Goal: Complete application form: Complete application form

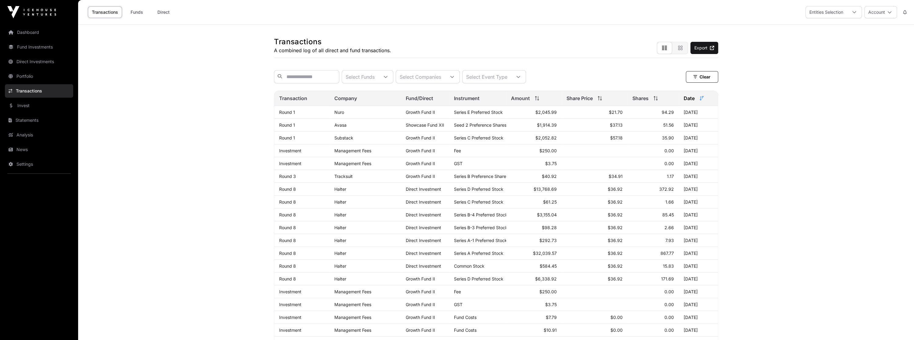
click at [51, 103] on link "Invest" at bounding box center [39, 105] width 68 height 13
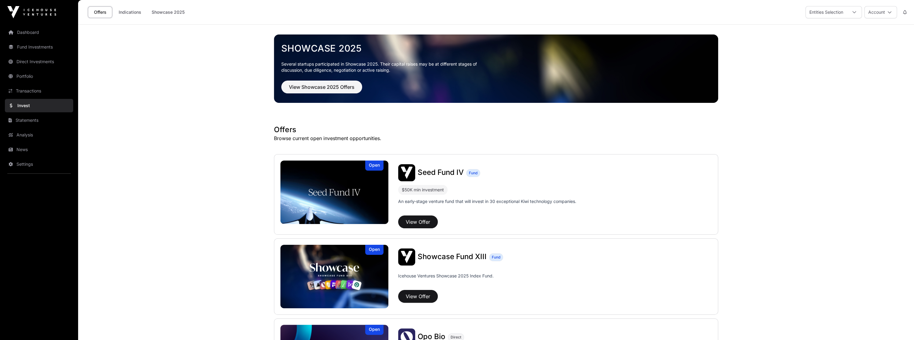
click at [122, 11] on link "Indications" at bounding box center [130, 12] width 31 height 12
click at [871, 16] on button "Account" at bounding box center [881, 12] width 33 height 12
click at [830, 12] on div "Entities Selection" at bounding box center [826, 12] width 41 height 12
click at [829, 12] on div "Entities Selection" at bounding box center [826, 12] width 41 height 12
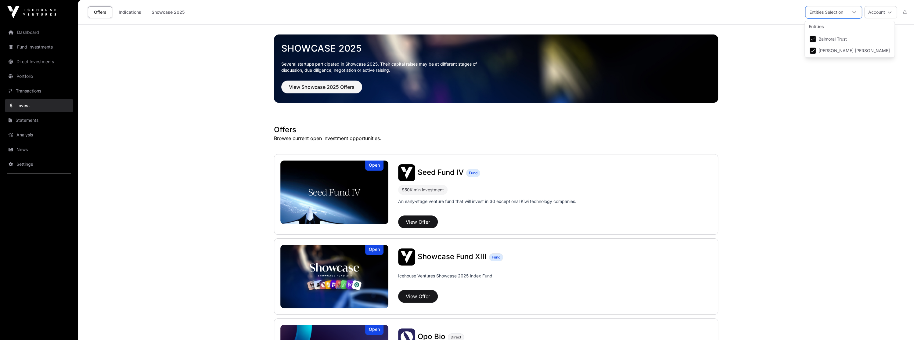
scroll to position [6, 4]
click at [134, 10] on link "Indications" at bounding box center [130, 12] width 31 height 12
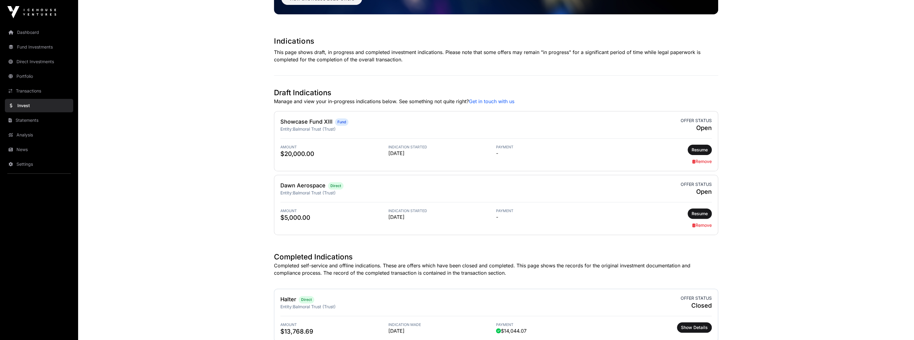
scroll to position [92, 0]
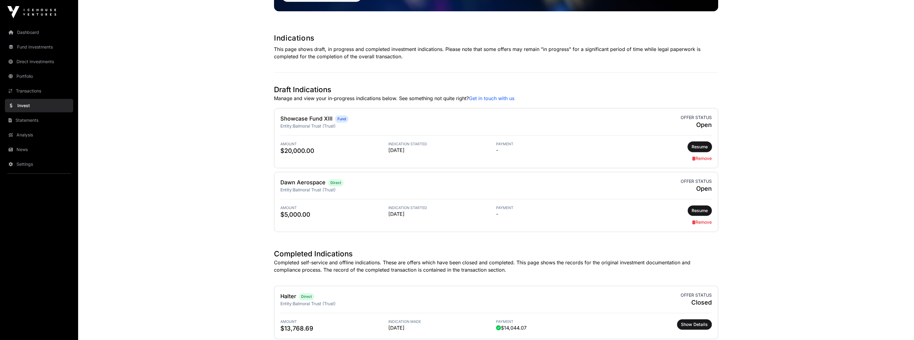
click at [709, 144] on button "Resume" at bounding box center [700, 147] width 24 height 10
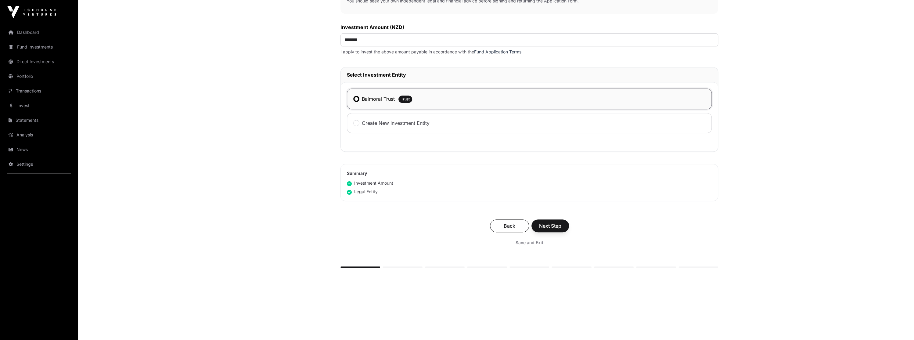
scroll to position [231, 0]
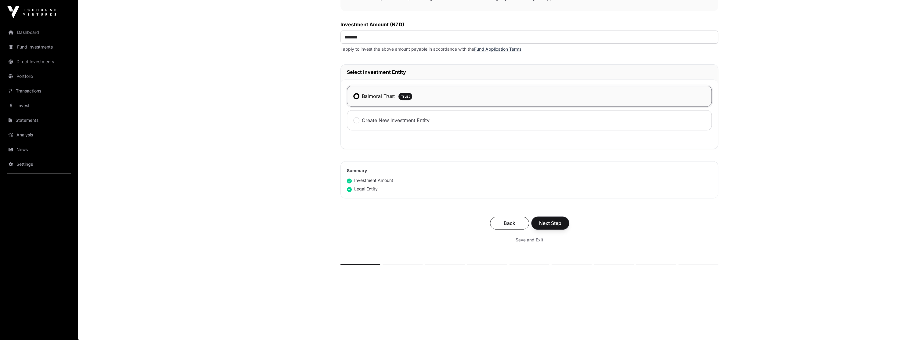
click at [553, 217] on button "Next Step" at bounding box center [551, 223] width 38 height 13
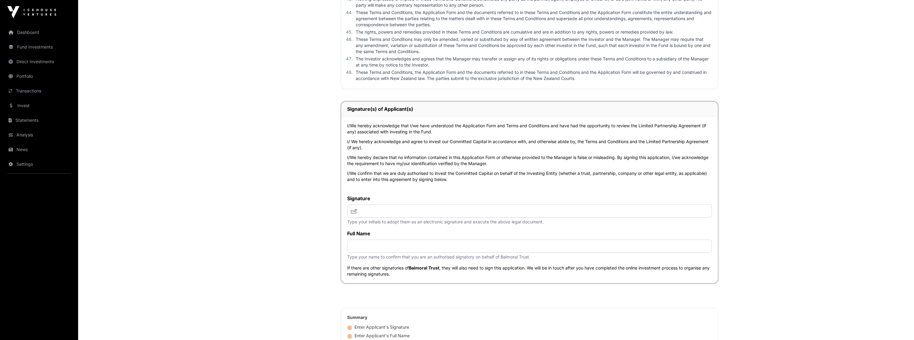
scroll to position [1951, 0]
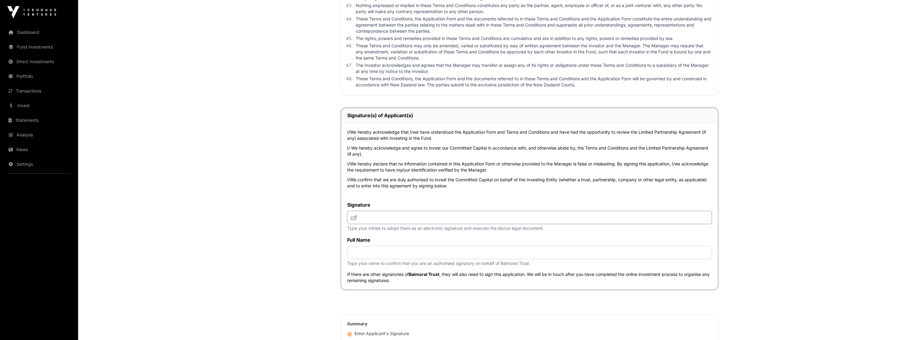
click at [402, 214] on input "text" at bounding box center [529, 217] width 365 height 13
type input "***"
click at [393, 255] on input "text" at bounding box center [529, 252] width 365 height 13
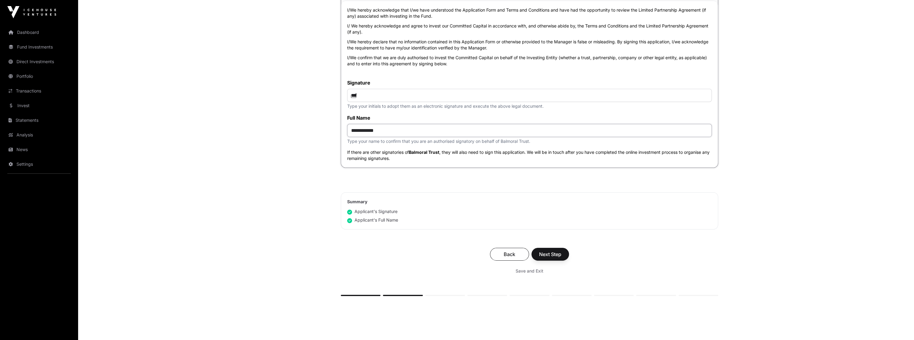
type input "**********"
click at [541, 251] on span "Next Step" at bounding box center [550, 254] width 22 height 7
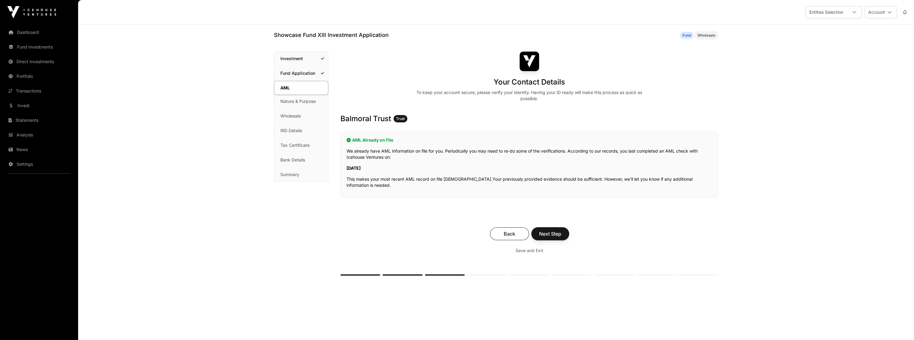
click at [561, 227] on button "Next Step" at bounding box center [551, 233] width 38 height 13
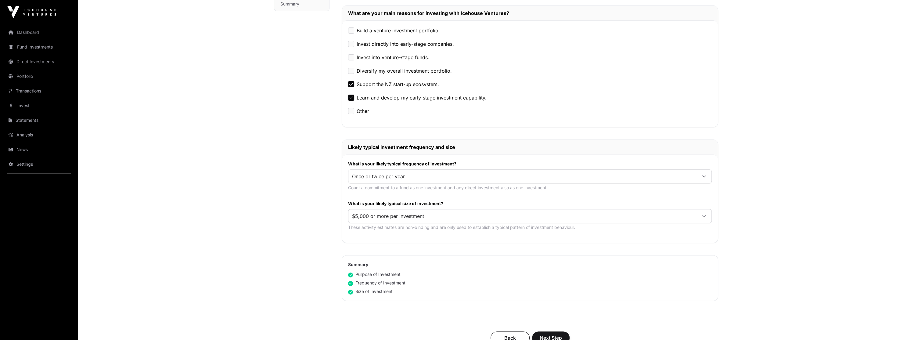
scroll to position [275, 0]
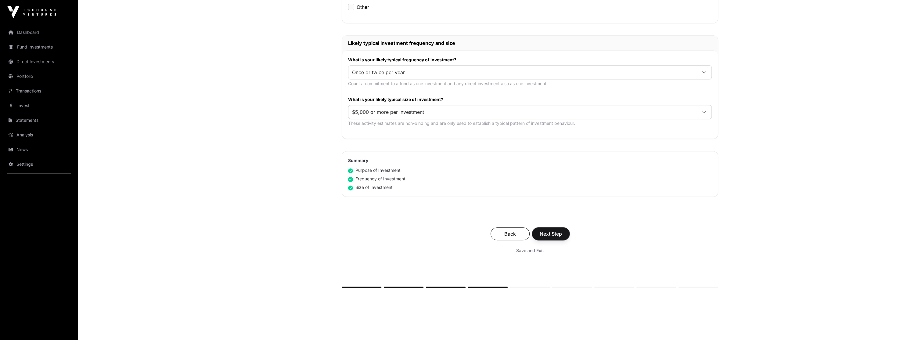
click at [550, 233] on span "Next Step" at bounding box center [551, 233] width 22 height 7
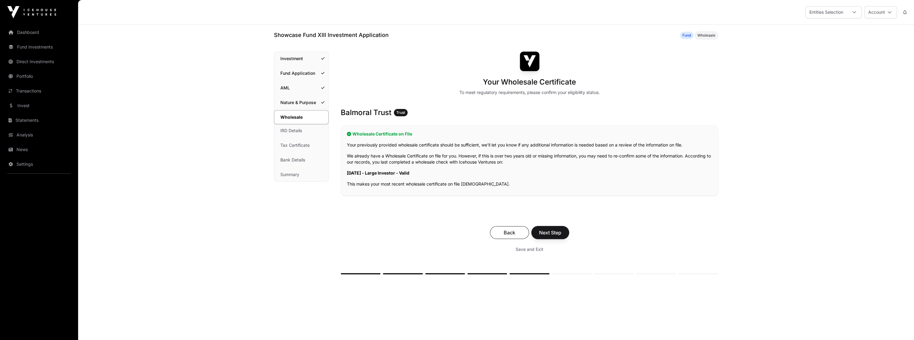
click at [550, 233] on span "Next Step" at bounding box center [550, 232] width 22 height 7
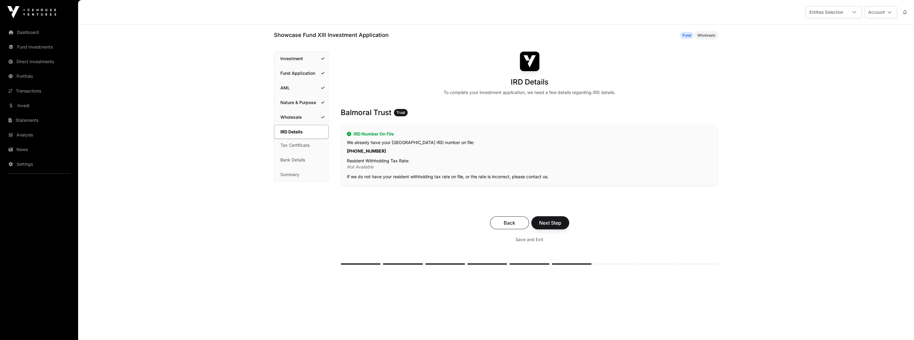
click at [555, 219] on button "Next Step" at bounding box center [551, 222] width 38 height 13
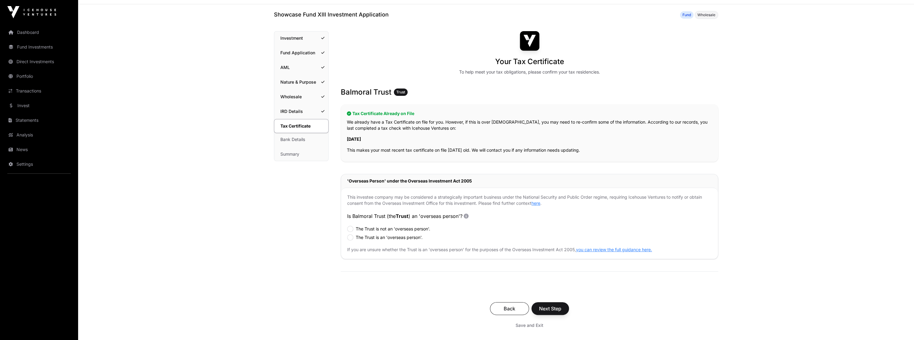
scroll to position [31, 0]
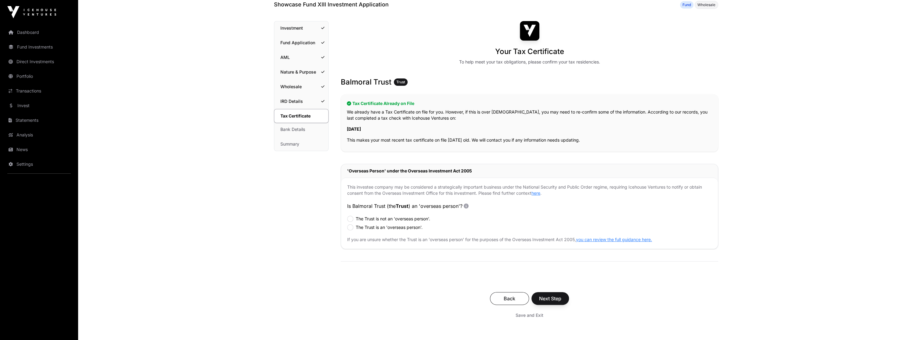
click at [403, 218] on label "The Trust is not an 'overseas person'." at bounding box center [393, 219] width 74 height 6
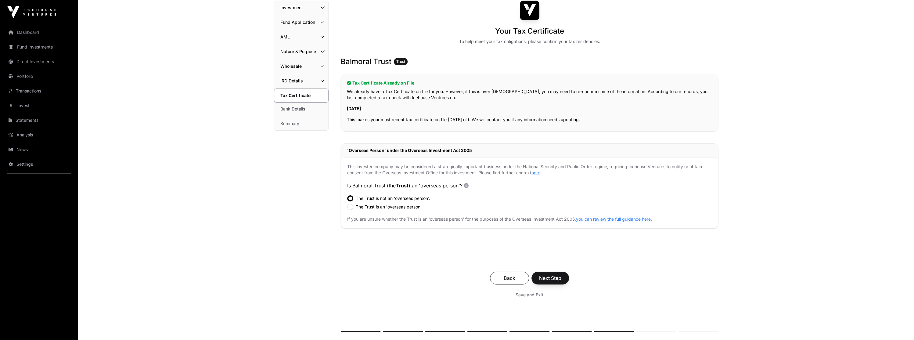
scroll to position [61, 0]
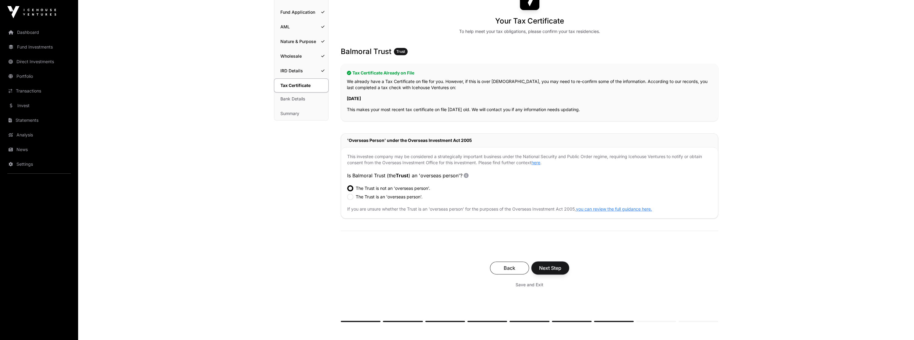
click at [548, 266] on span "Next Step" at bounding box center [550, 267] width 22 height 7
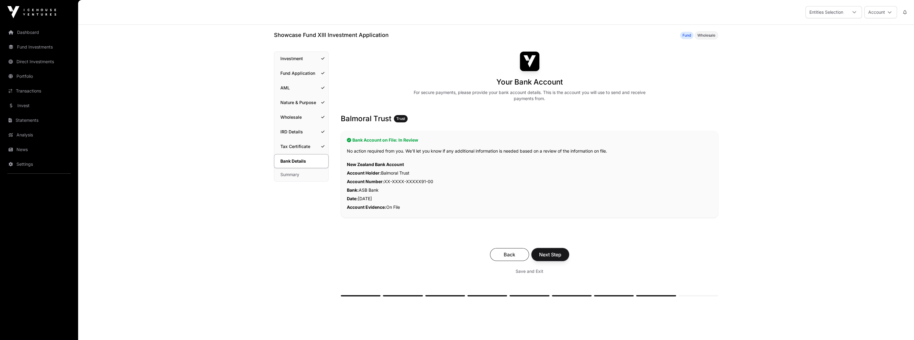
click at [550, 256] on span "Next Step" at bounding box center [550, 254] width 22 height 7
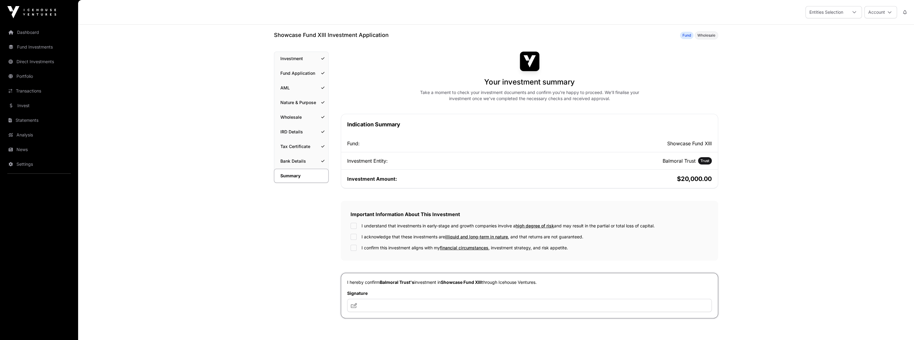
click at [381, 223] on label "I understand that investments in early-stage and growth companies involve a hig…" at bounding box center [508, 226] width 293 height 6
click at [376, 235] on label "I acknowledge that these investments are illiquid and long-term in nature , and…" at bounding box center [473, 237] width 222 height 6
click at [374, 248] on label "I confirm this investment aligns with my financial circumstances , investment s…" at bounding box center [465, 248] width 207 height 6
click at [303, 162] on link "Bank Details" at bounding box center [301, 160] width 54 height 13
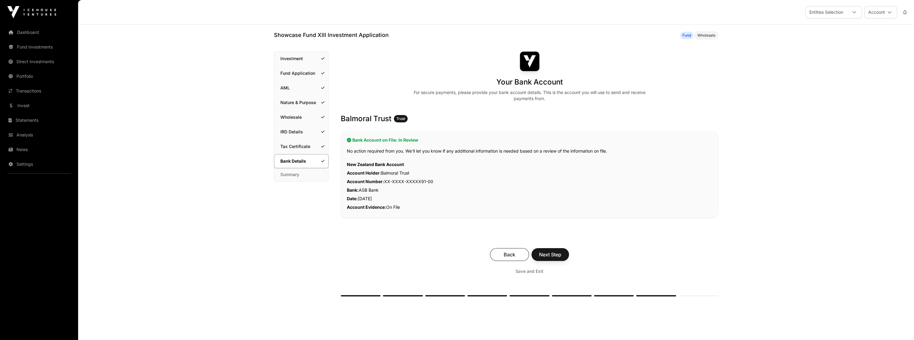
click at [303, 175] on link "Summary" at bounding box center [301, 174] width 54 height 13
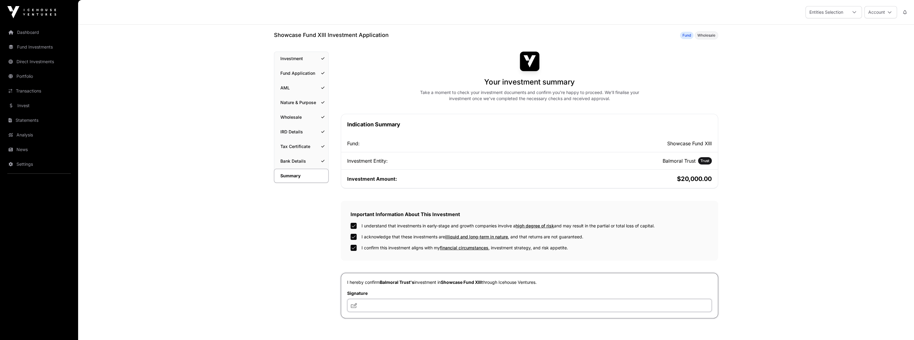
click at [390, 308] on input "text" at bounding box center [529, 305] width 365 height 13
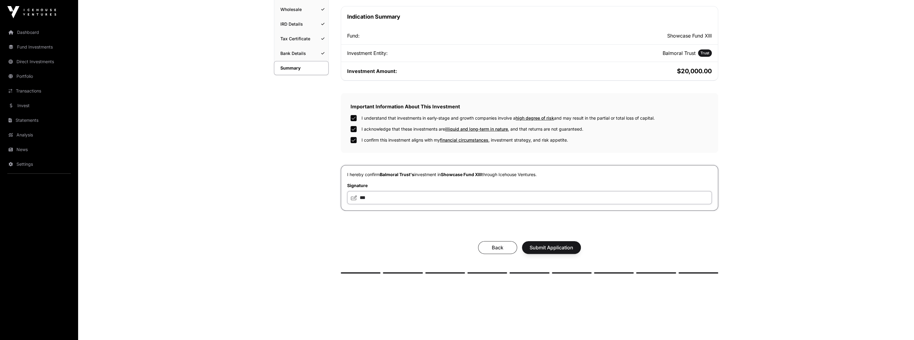
scroll to position [117, 0]
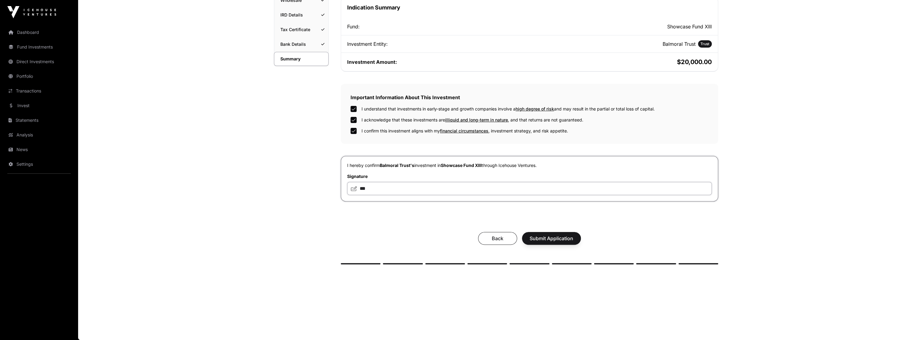
type input "***"
click at [559, 239] on span "Submit Application" at bounding box center [552, 238] width 44 height 7
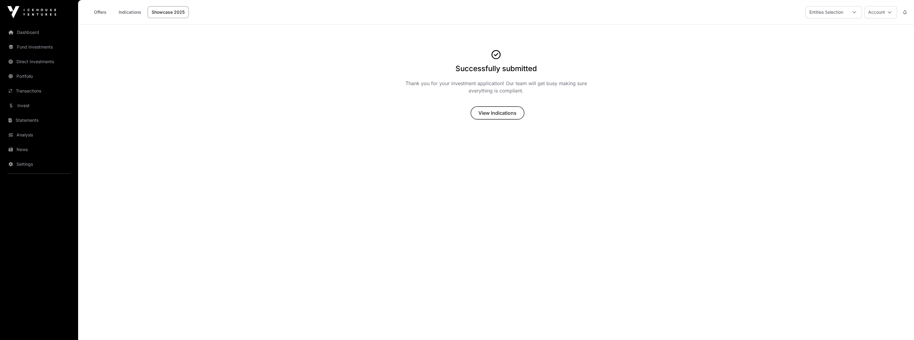
click at [500, 110] on span "View Indications" at bounding box center [498, 112] width 38 height 7
click at [126, 10] on link "Indications" at bounding box center [130, 12] width 31 height 12
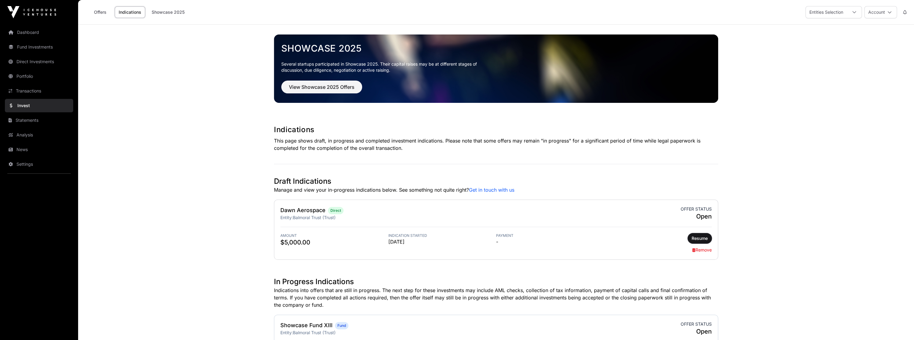
click at [694, 240] on span "Resume" at bounding box center [700, 238] width 16 height 6
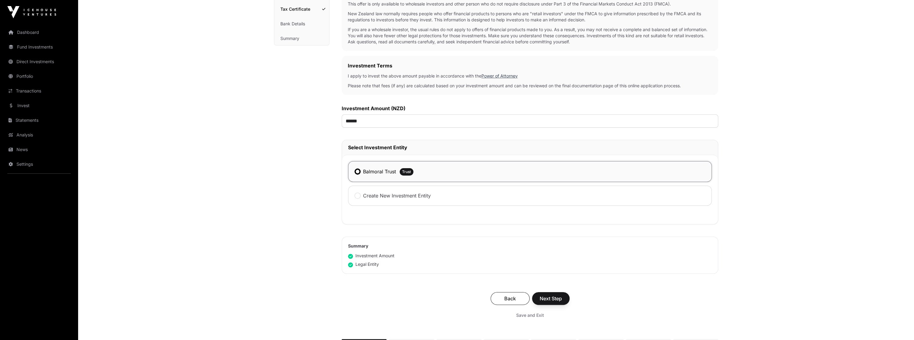
scroll to position [122, 0]
click at [550, 298] on span "Next Step" at bounding box center [551, 297] width 22 height 7
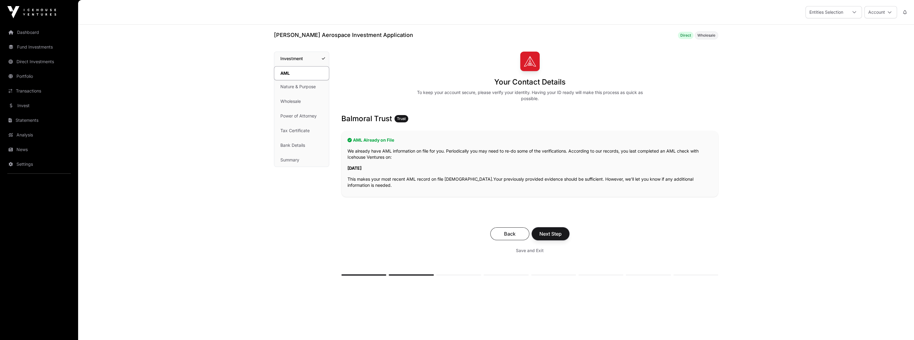
click at [558, 236] on span "Next Step" at bounding box center [551, 233] width 22 height 7
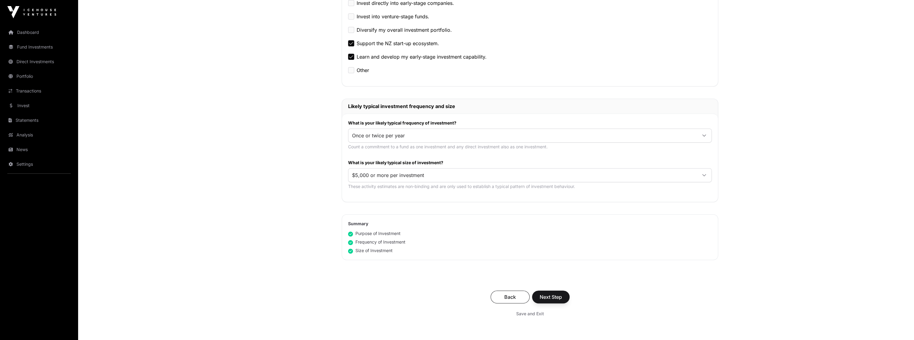
scroll to position [214, 0]
click at [513, 299] on button "Back" at bounding box center [510, 294] width 39 height 13
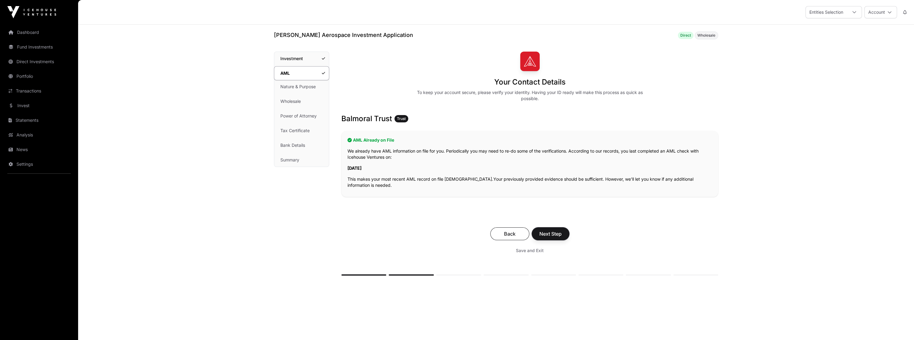
click at [558, 235] on span "Next Step" at bounding box center [551, 233] width 22 height 7
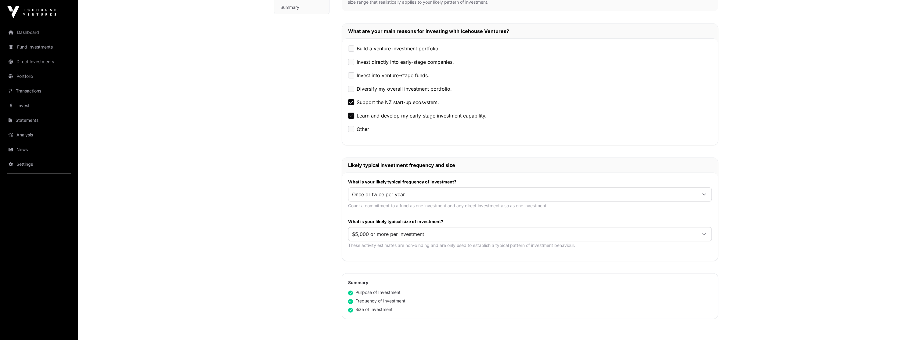
scroll to position [297, 0]
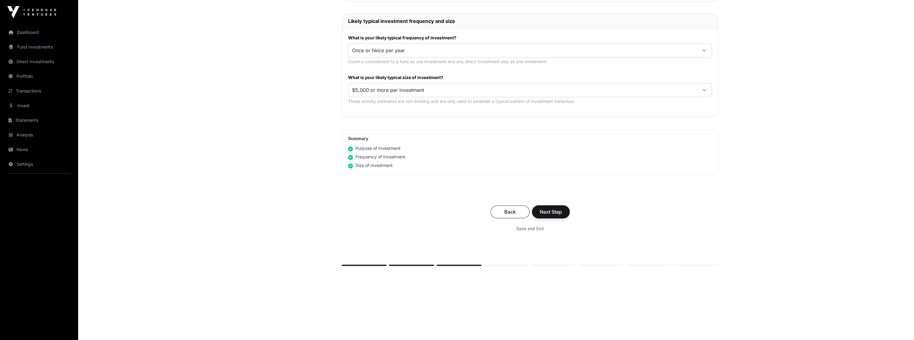
click at [558, 209] on span "Next Step" at bounding box center [551, 211] width 22 height 7
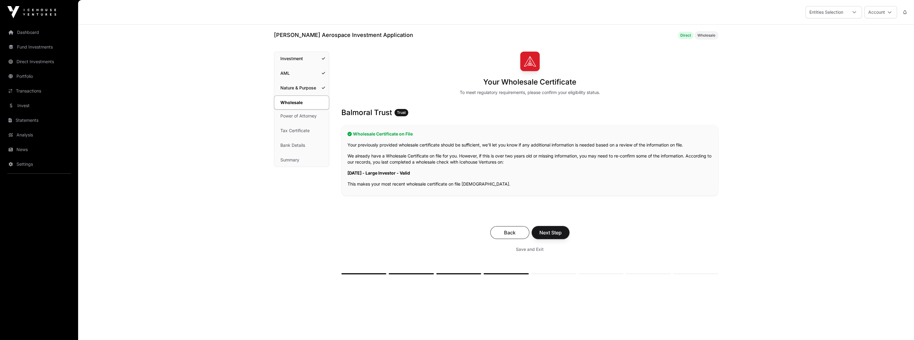
click at [558, 231] on span "Next Step" at bounding box center [551, 232] width 22 height 7
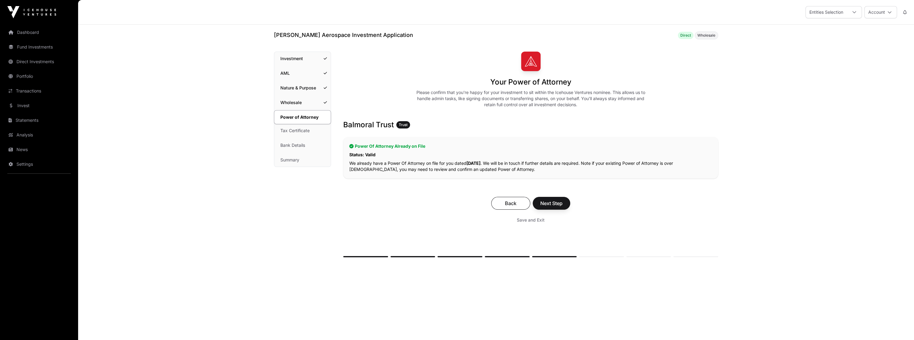
click at [560, 213] on div "Back Next Step Save and Exit" at bounding box center [530, 211] width 375 height 41
click at [563, 200] on button "Next Step" at bounding box center [552, 203] width 38 height 13
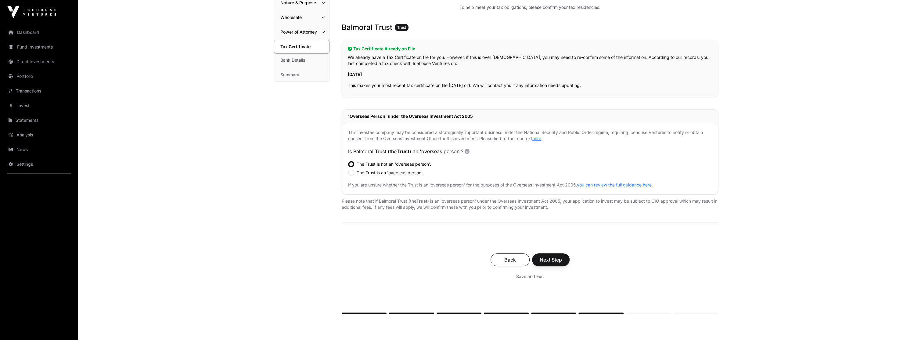
scroll to position [122, 0]
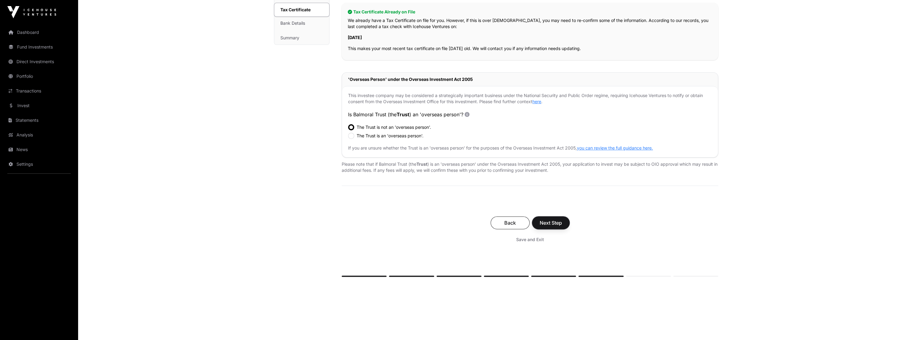
click at [549, 222] on span "Next Step" at bounding box center [551, 222] width 22 height 7
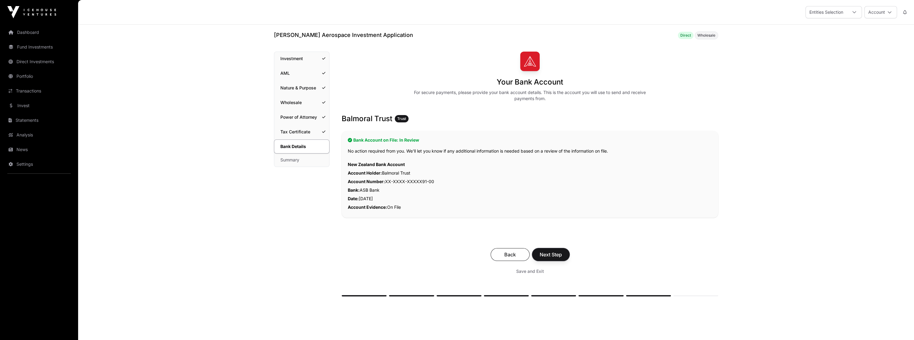
click at [550, 253] on span "Next Step" at bounding box center [551, 254] width 22 height 7
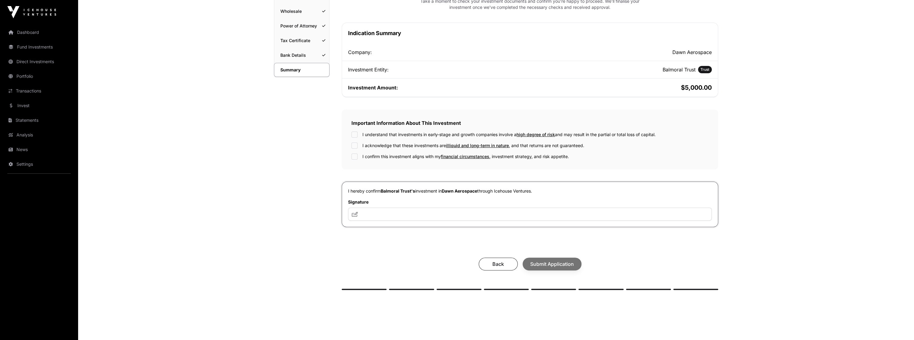
scroll to position [92, 0]
click at [387, 213] on input "text" at bounding box center [530, 213] width 364 height 13
type input "***"
click at [552, 267] on span "Submit Application" at bounding box center [552, 263] width 44 height 7
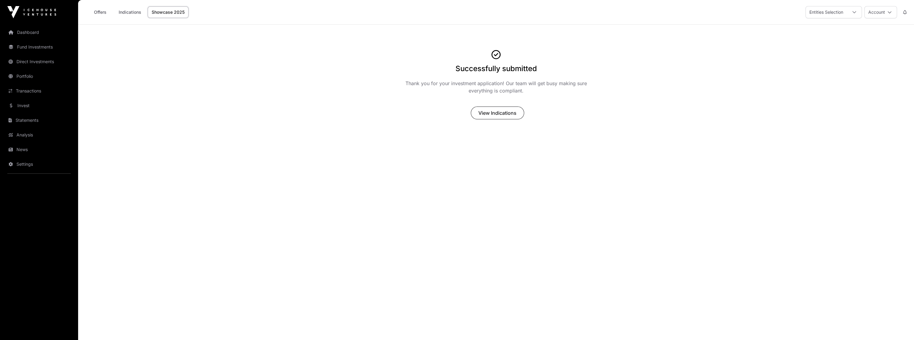
click at [32, 29] on link "Dashboard" at bounding box center [39, 32] width 68 height 13
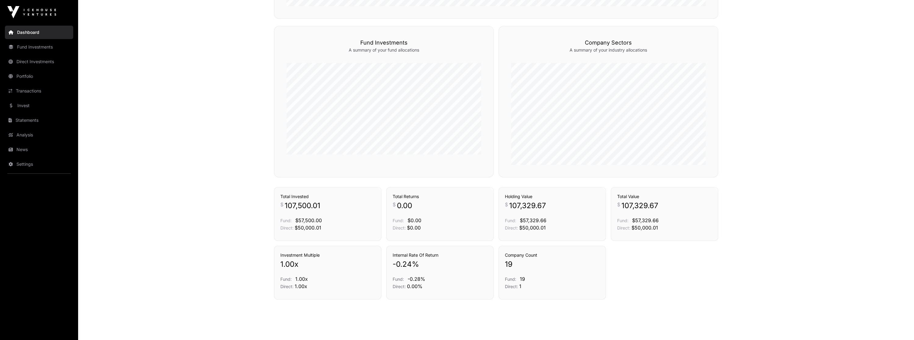
scroll to position [364, 0]
